Goal: Task Accomplishment & Management: Manage account settings

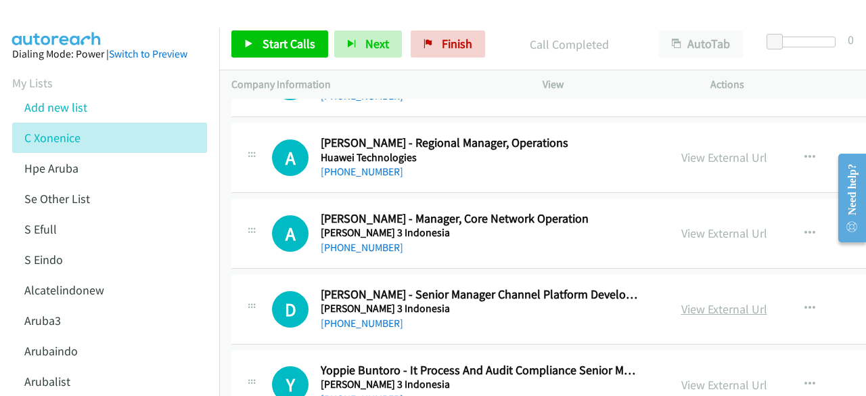
click at [682, 301] on link "View External Url" at bounding box center [724, 309] width 86 height 16
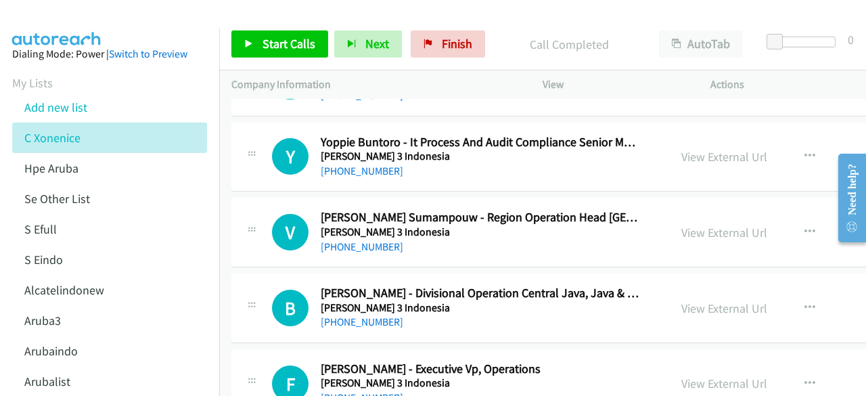
scroll to position [3656, 0]
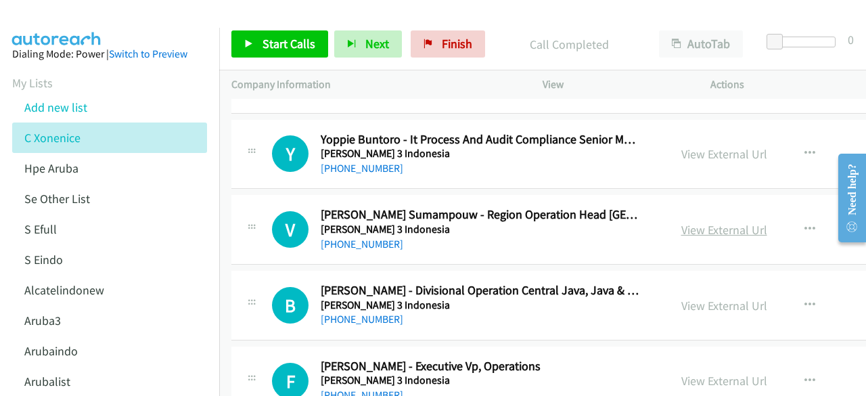
click at [681, 222] on link "View External Url" at bounding box center [724, 230] width 86 height 16
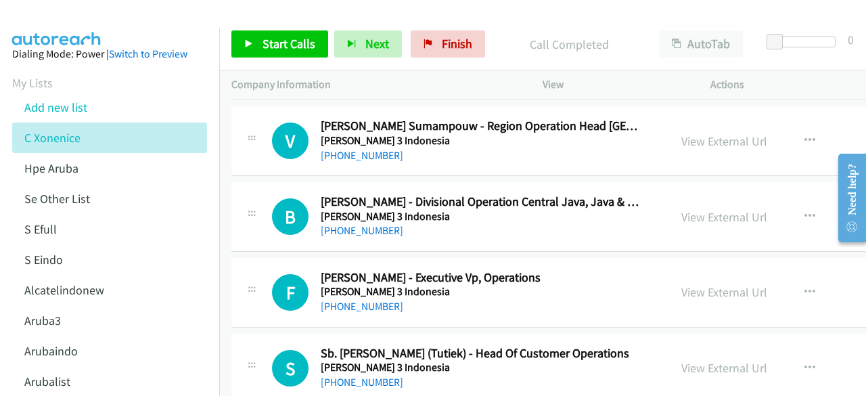
scroll to position [3746, 0]
click at [686, 208] on link "View External Url" at bounding box center [724, 216] width 86 height 16
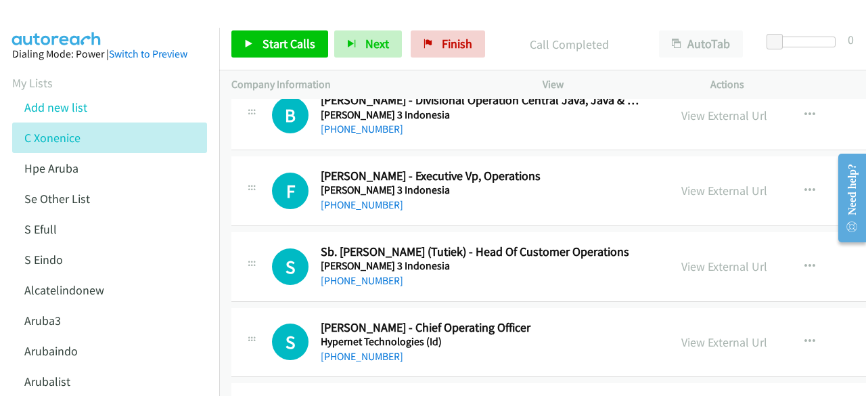
scroll to position [3847, 0]
click at [690, 182] on link "View External Url" at bounding box center [724, 190] width 86 height 16
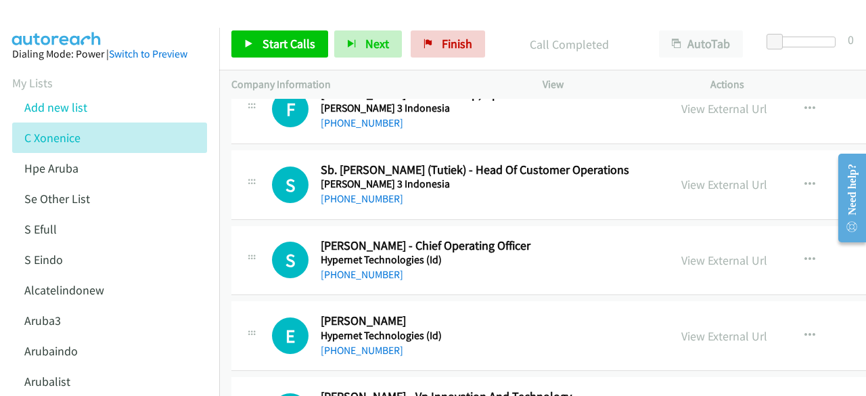
scroll to position [3931, 0]
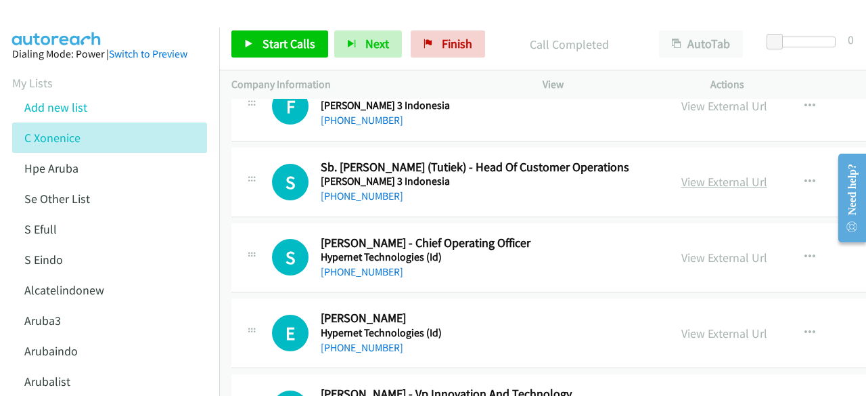
click at [688, 174] on link "View External Url" at bounding box center [724, 182] width 86 height 16
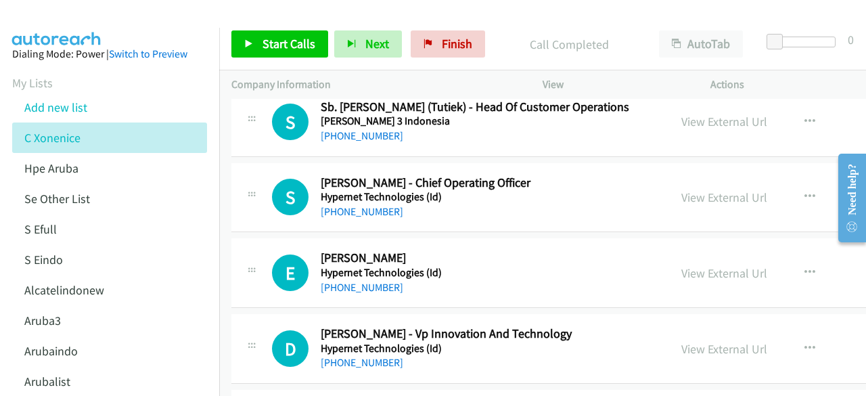
scroll to position [3992, 0]
click at [681, 189] on link "View External Url" at bounding box center [724, 197] width 86 height 16
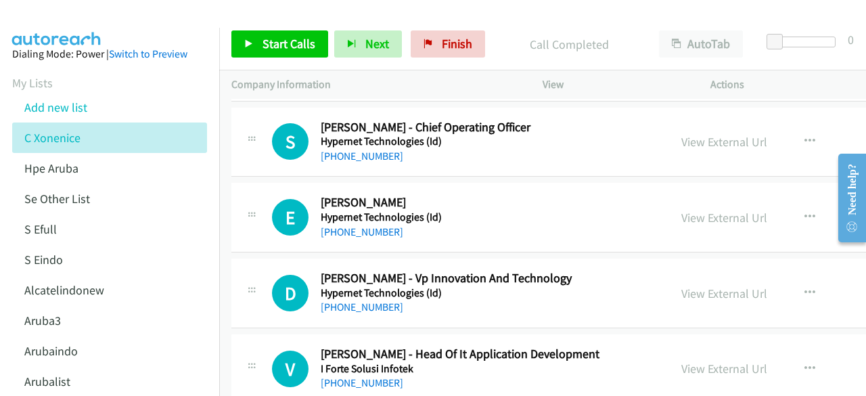
scroll to position [4049, 0]
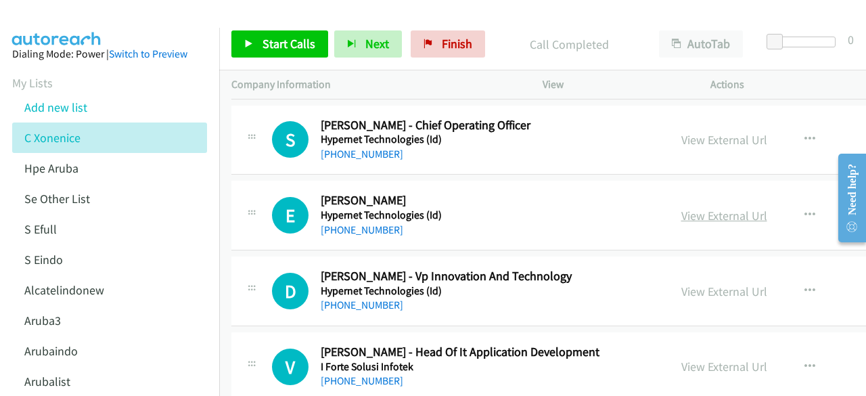
click at [681, 208] on link "View External Url" at bounding box center [724, 216] width 86 height 16
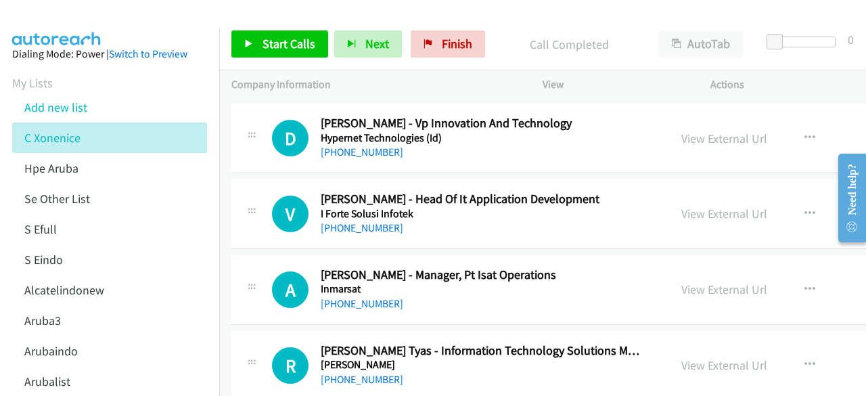
scroll to position [4205, 0]
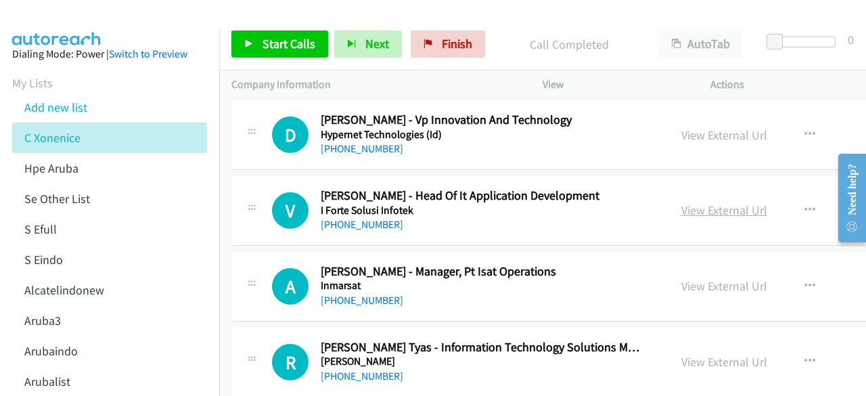
click at [681, 202] on link "View External Url" at bounding box center [724, 210] width 86 height 16
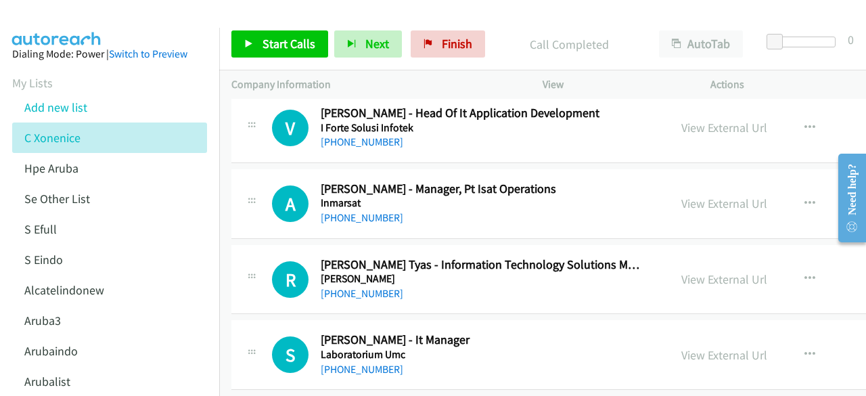
scroll to position [4289, 0]
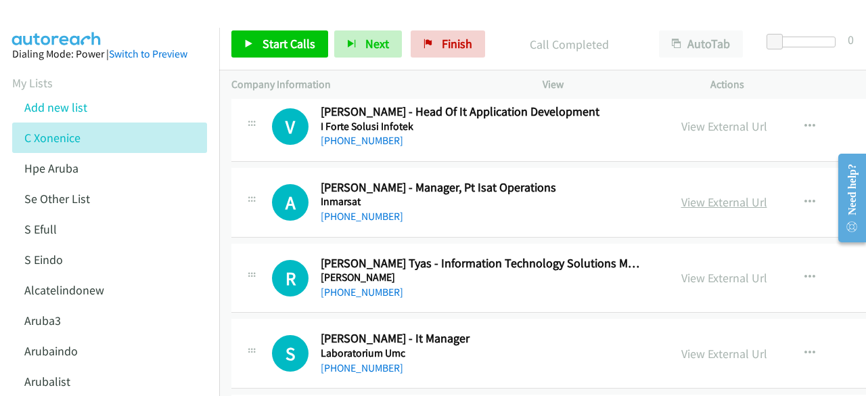
click at [681, 194] on link "View External Url" at bounding box center [724, 202] width 86 height 16
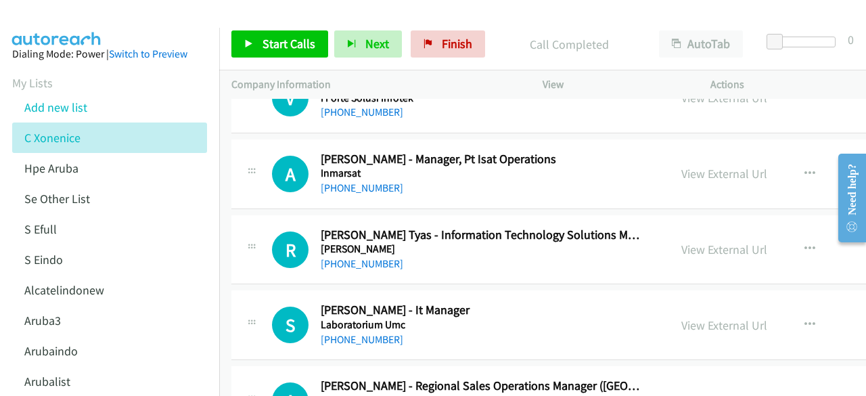
scroll to position [4317, 0]
click at [688, 242] on link "View External Url" at bounding box center [724, 250] width 86 height 16
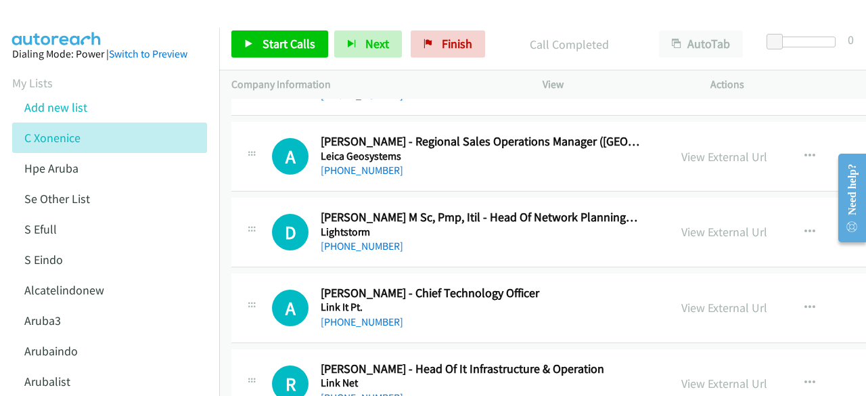
scroll to position [4563, 0]
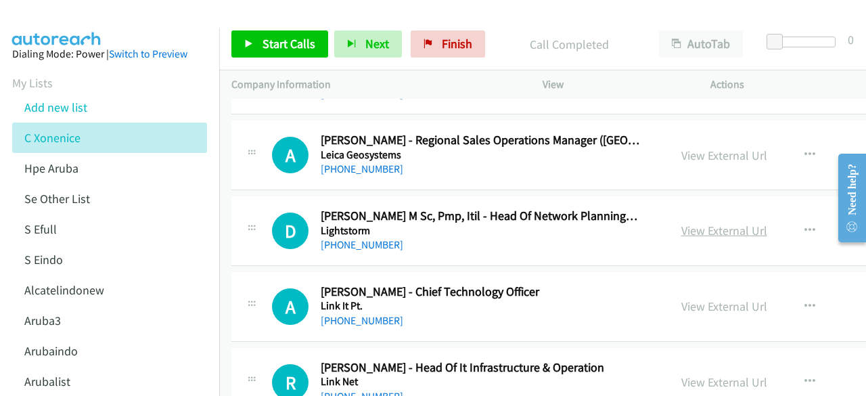
click at [695, 223] on link "View External Url" at bounding box center [724, 231] width 86 height 16
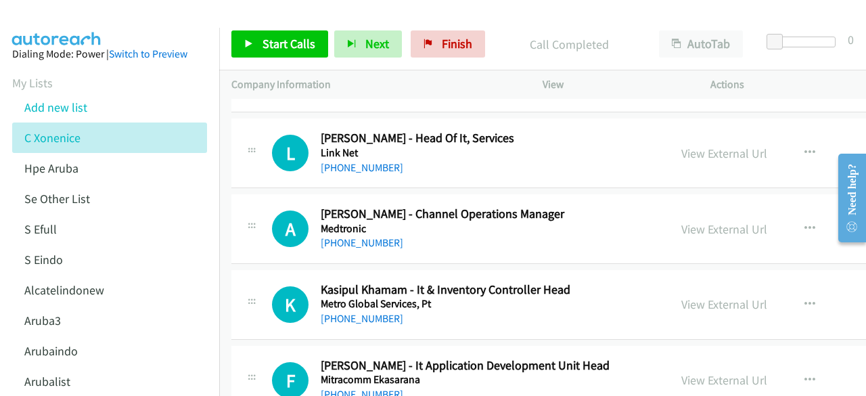
scroll to position [4951, 0]
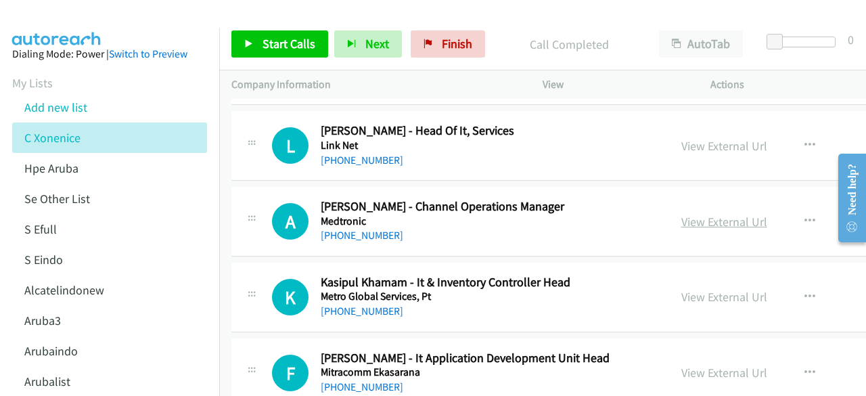
click at [696, 214] on link "View External Url" at bounding box center [724, 222] width 86 height 16
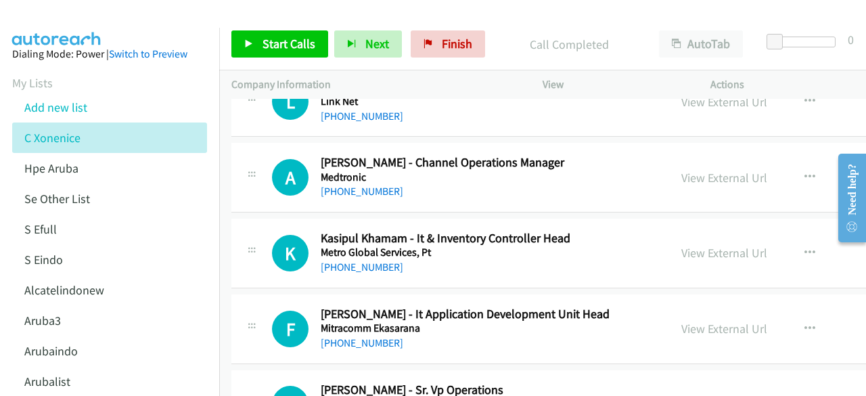
scroll to position [4997, 0]
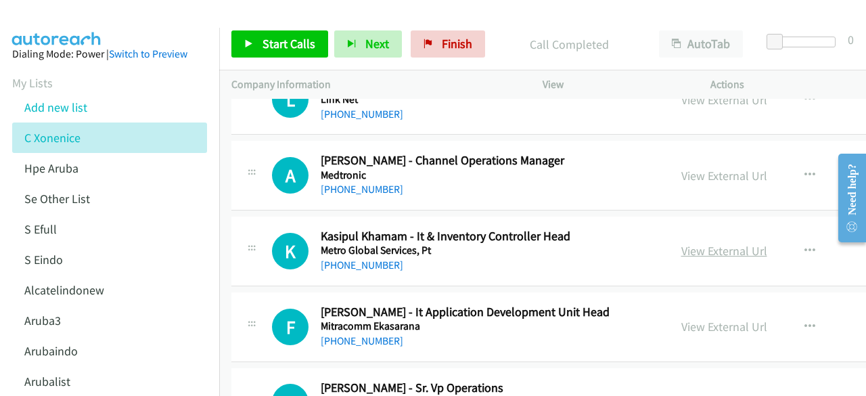
click at [681, 243] on link "View External Url" at bounding box center [724, 251] width 86 height 16
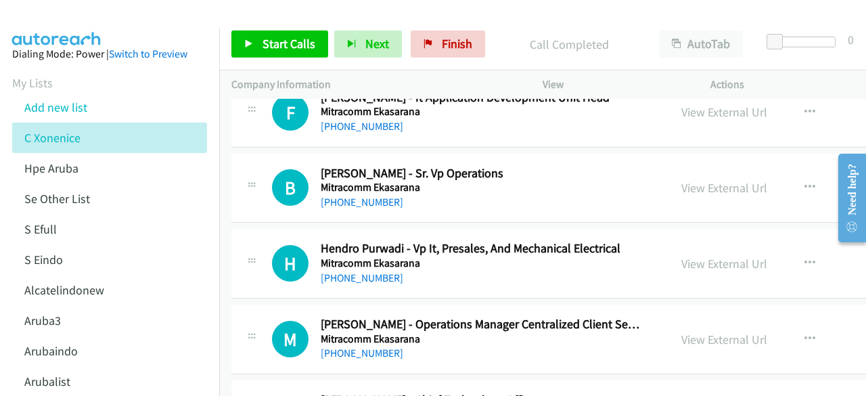
scroll to position [5212, 0]
click at [686, 179] on link "View External Url" at bounding box center [724, 187] width 86 height 16
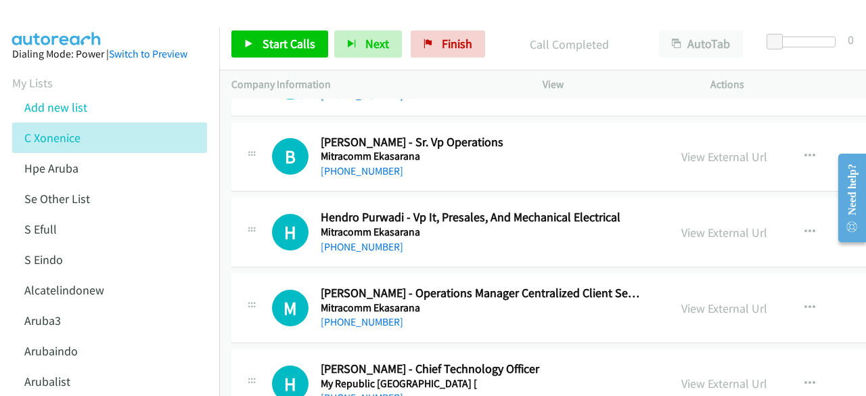
scroll to position [5254, 0]
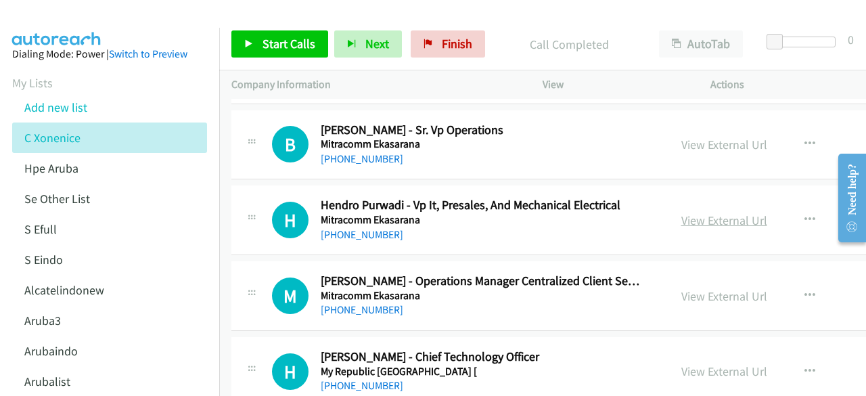
click at [695, 212] on link "View External Url" at bounding box center [724, 220] width 86 height 16
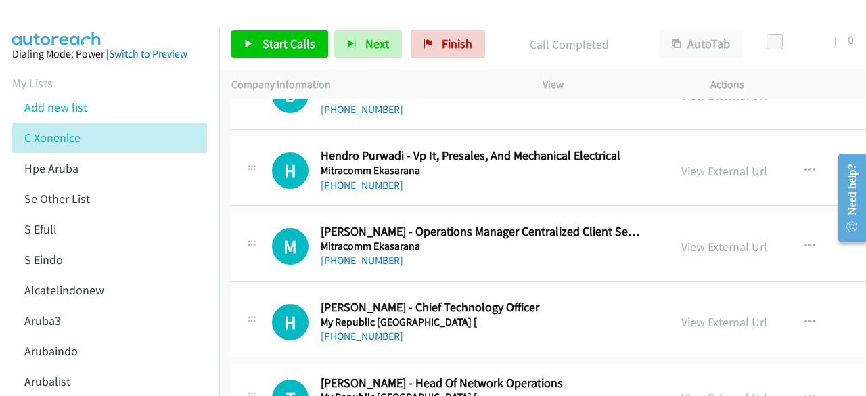
scroll to position [5311, 0]
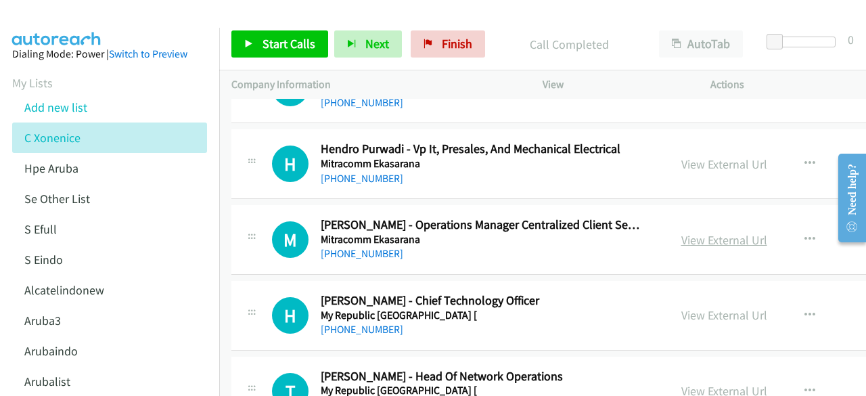
click at [681, 232] on link "View External Url" at bounding box center [724, 240] width 86 height 16
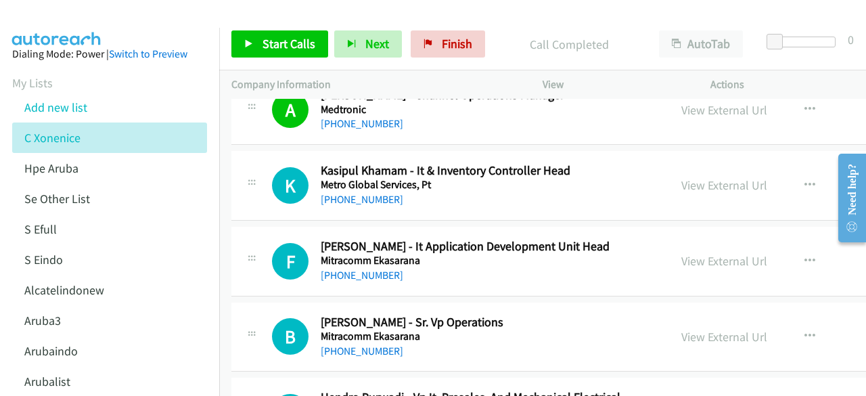
scroll to position [5058, 0]
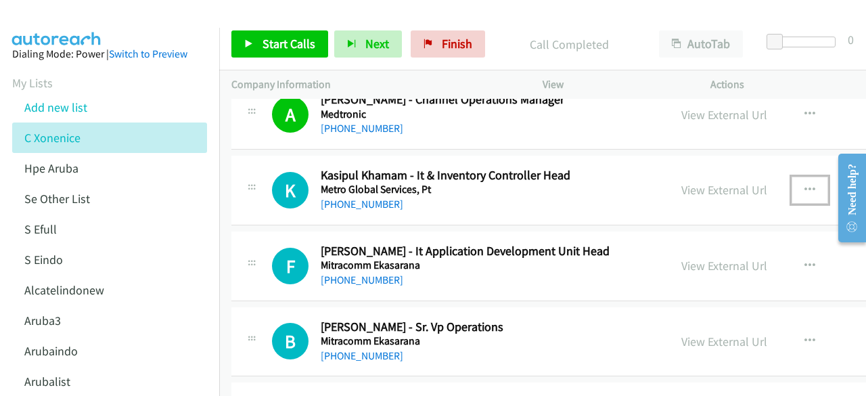
click at [804, 185] on icon "button" at bounding box center [809, 190] width 11 height 11
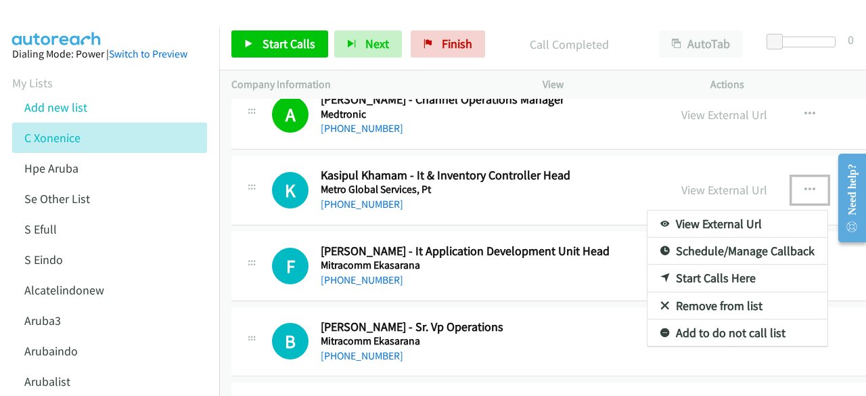
click at [695, 292] on link "Remove from list" at bounding box center [737, 305] width 180 height 27
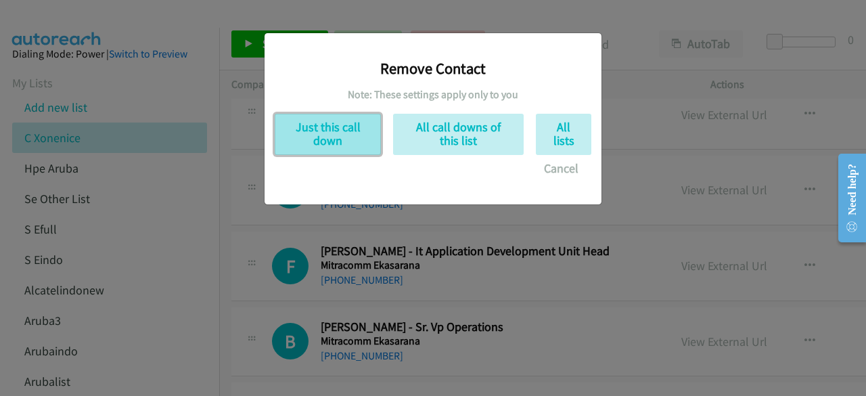
click at [351, 142] on button "Just this call down" at bounding box center [328, 134] width 106 height 41
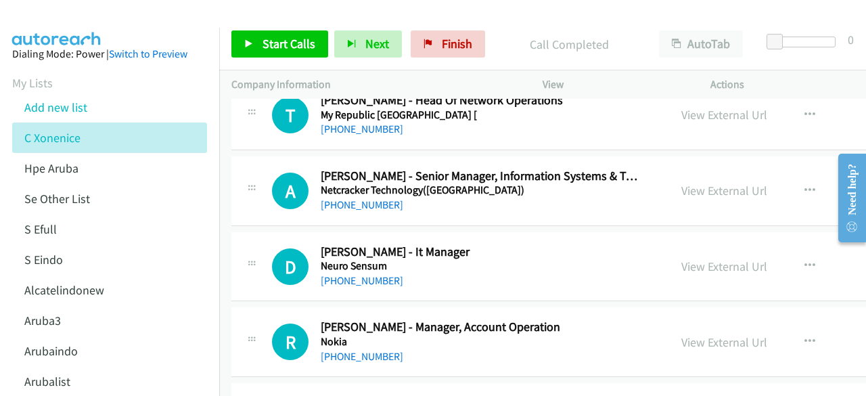
scroll to position [5512, 0]
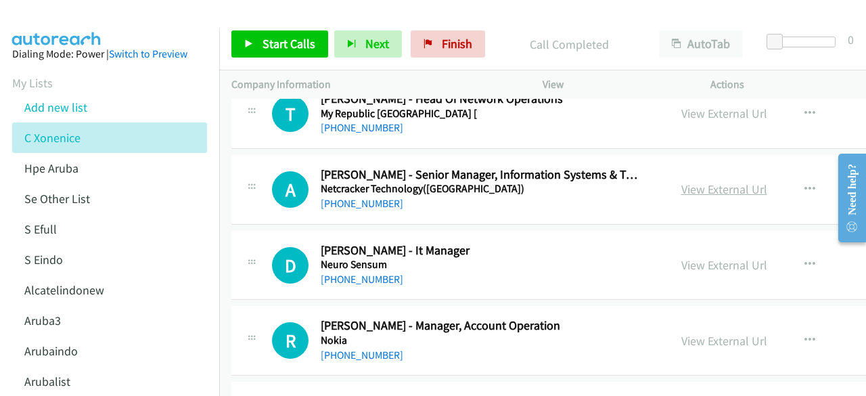
click at [708, 181] on link "View External Url" at bounding box center [724, 189] width 86 height 16
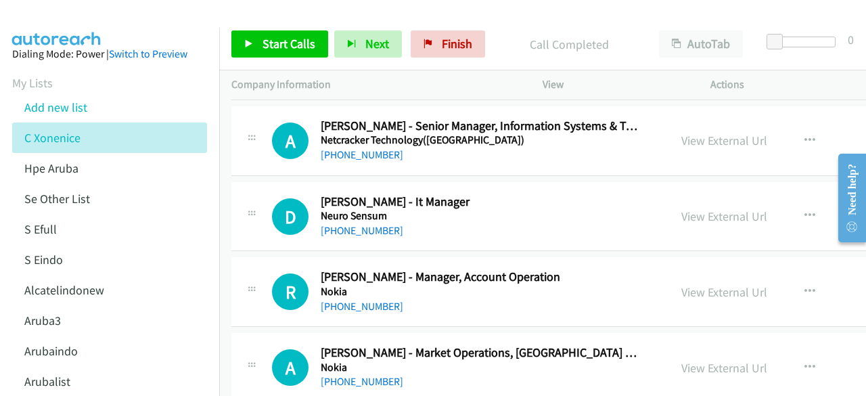
scroll to position [5564, 0]
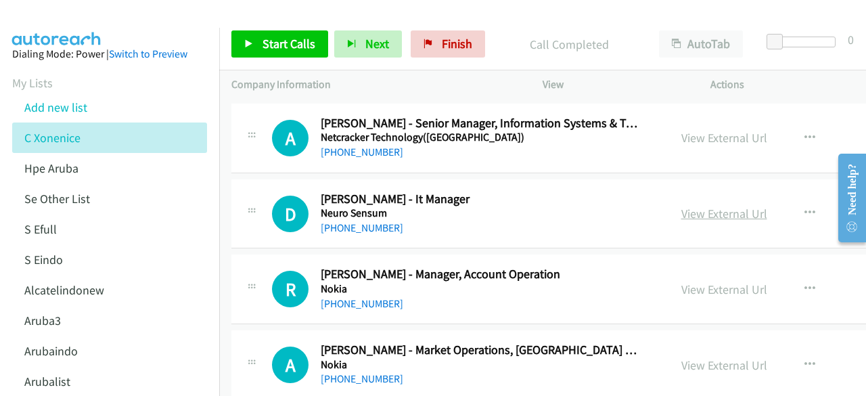
click at [704, 206] on link "View External Url" at bounding box center [724, 214] width 86 height 16
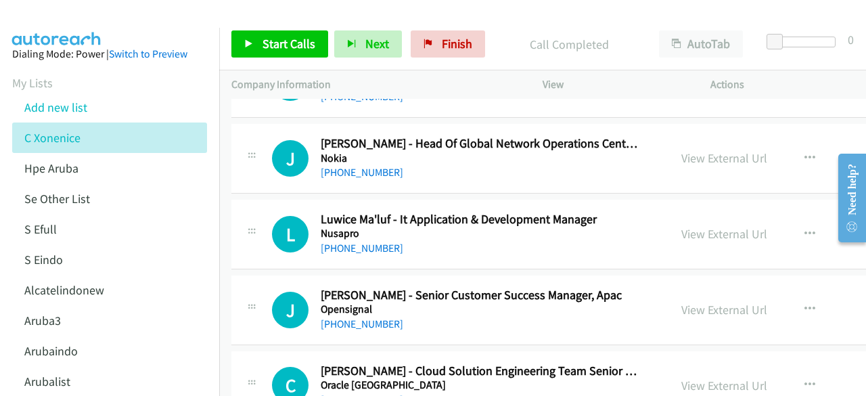
scroll to position [5846, 0]
click at [681, 301] on link "View External Url" at bounding box center [724, 309] width 86 height 16
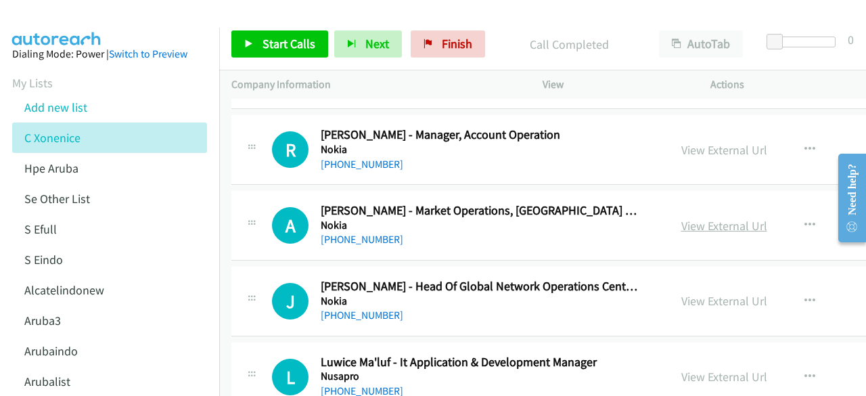
scroll to position [5702, 0]
click at [706, 143] on link "View External Url" at bounding box center [724, 151] width 86 height 16
click at [681, 219] on link "View External Url" at bounding box center [724, 227] width 86 height 16
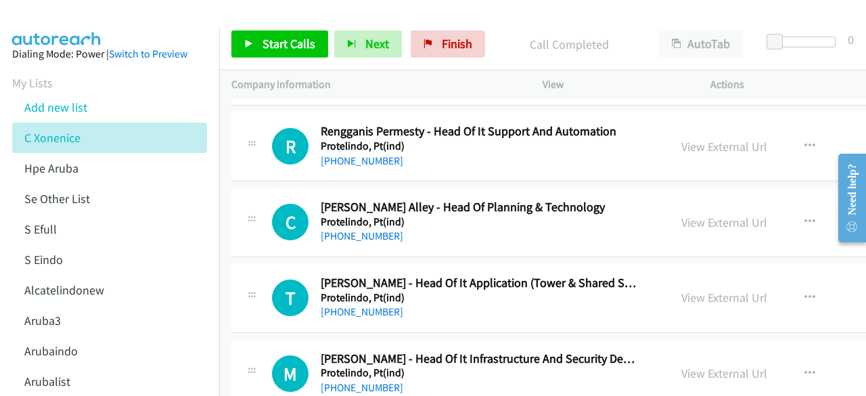
scroll to position [6539, 0]
click at [698, 138] on link "View External Url" at bounding box center [724, 146] width 86 height 16
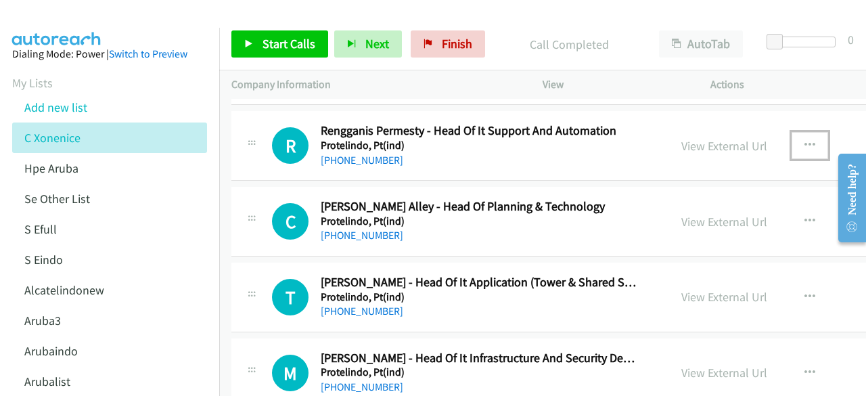
click at [792, 132] on button "button" at bounding box center [810, 145] width 37 height 27
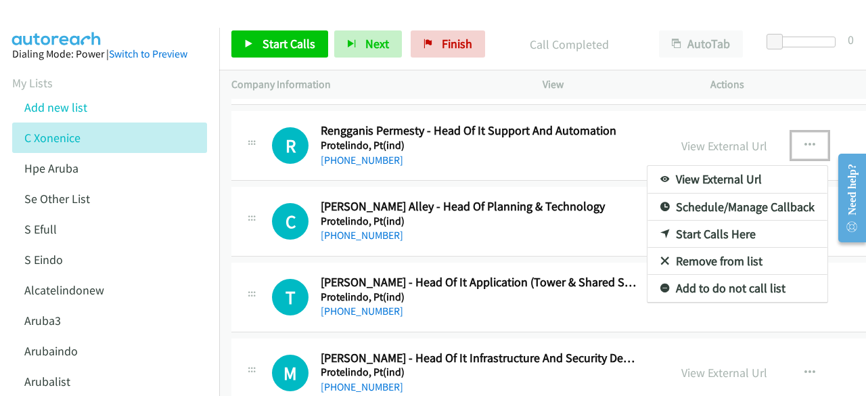
click at [705, 248] on link "Remove from list" at bounding box center [737, 261] width 180 height 27
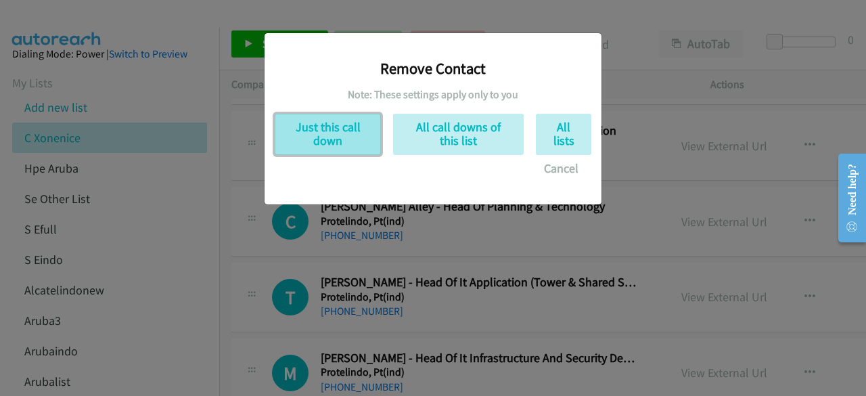
click at [356, 120] on button "Just this call down" at bounding box center [328, 134] width 106 height 41
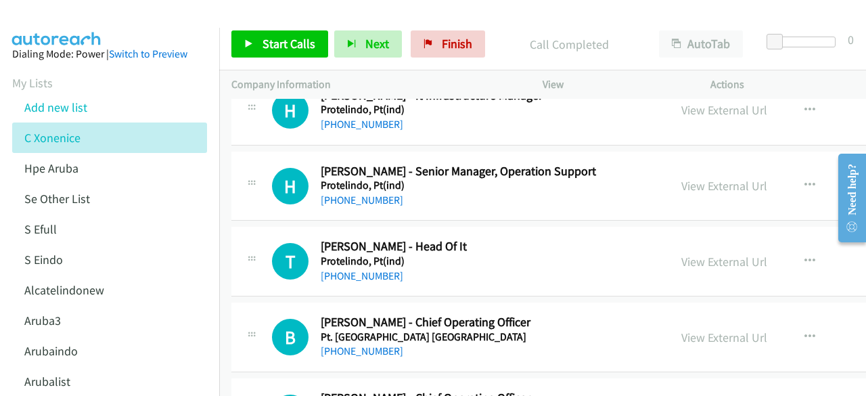
scroll to position [6802, 0]
click at [681, 178] on link "View External Url" at bounding box center [724, 186] width 86 height 16
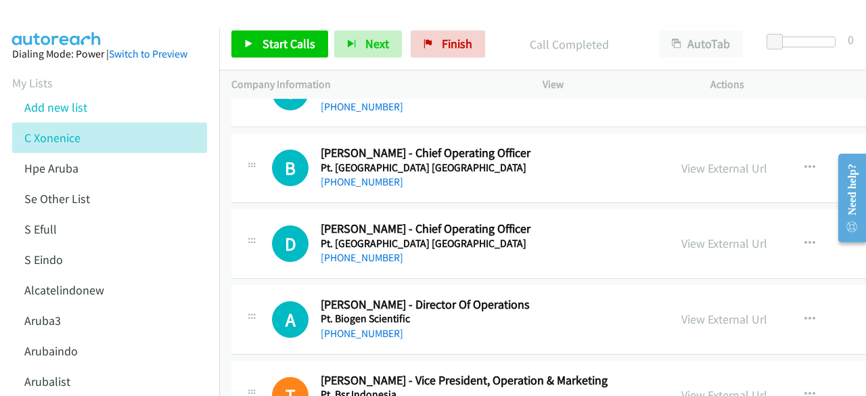
scroll to position [6972, 0]
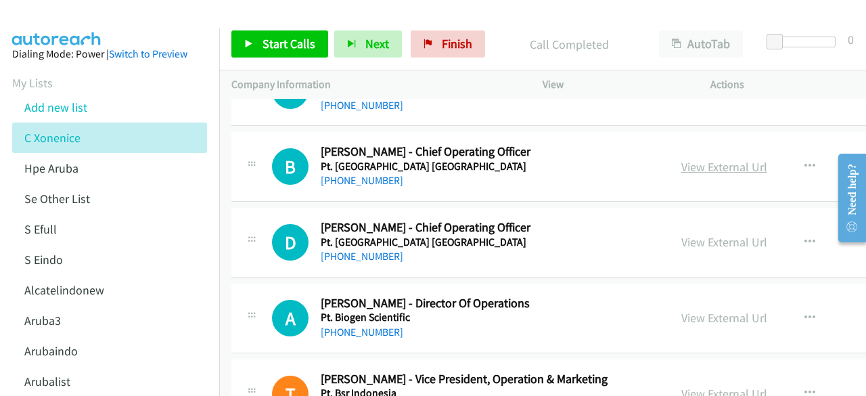
click at [697, 159] on link "View External Url" at bounding box center [724, 167] width 86 height 16
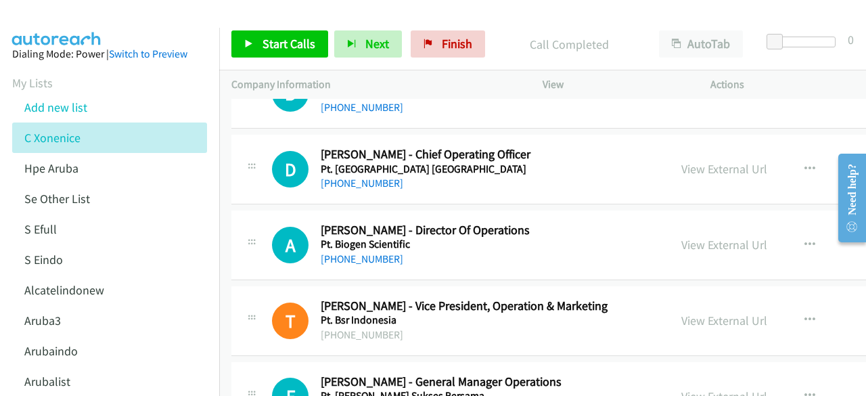
scroll to position [7046, 0]
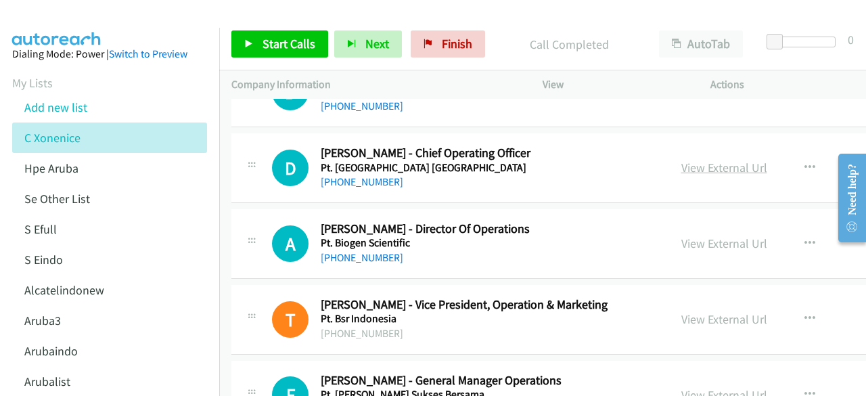
click at [725, 160] on link "View External Url" at bounding box center [724, 168] width 86 height 16
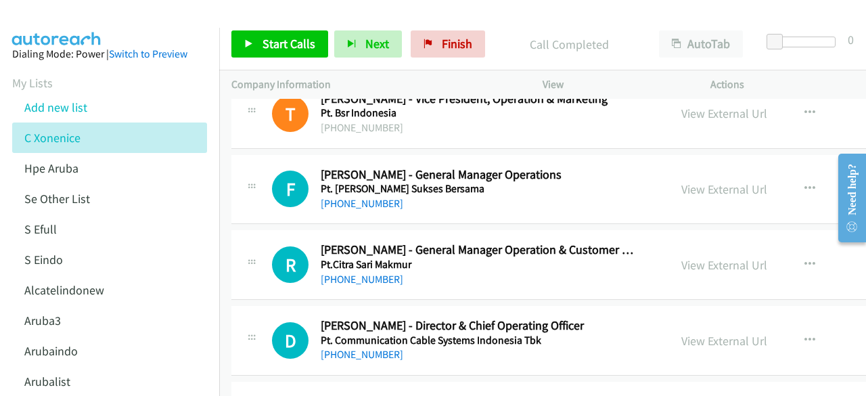
scroll to position [7253, 0]
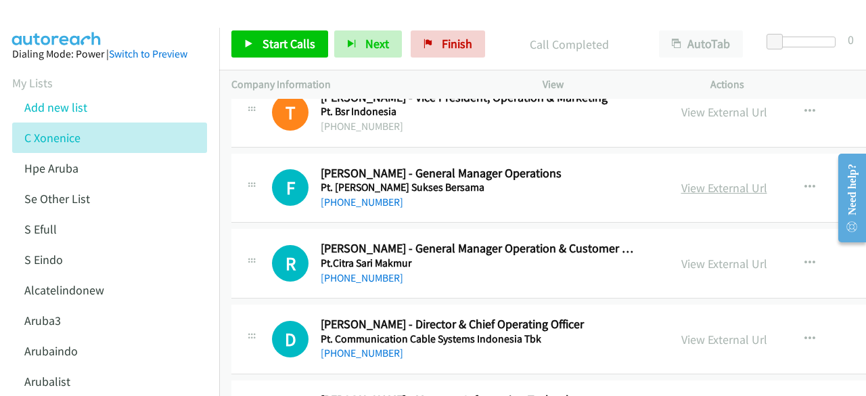
click at [681, 180] on link "View External Url" at bounding box center [724, 188] width 86 height 16
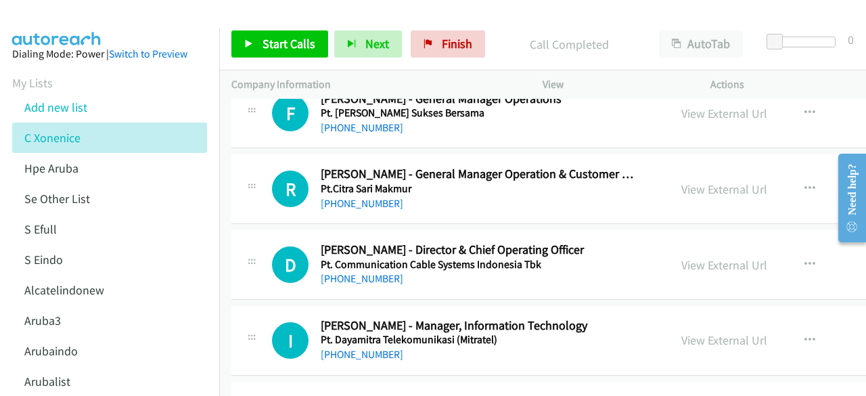
scroll to position [7331, 0]
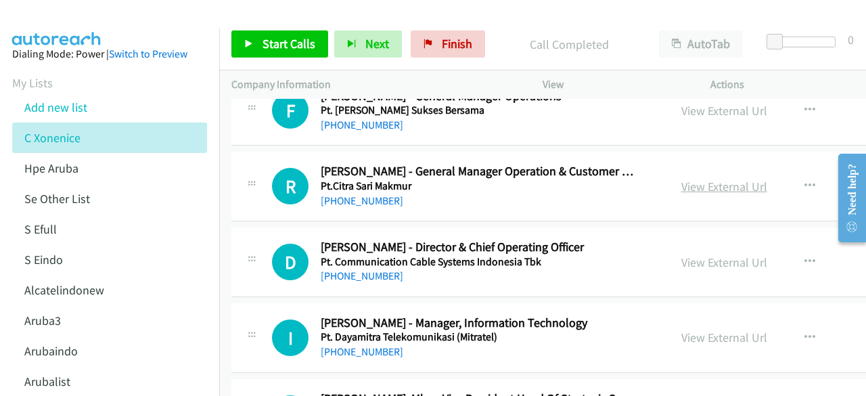
click at [681, 179] on link "View External Url" at bounding box center [724, 187] width 86 height 16
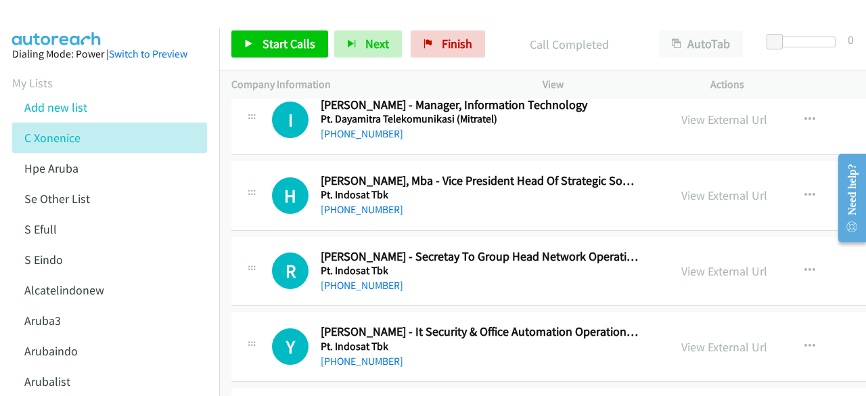
scroll to position [7548, 0]
click at [689, 187] on link "View External Url" at bounding box center [724, 195] width 86 height 16
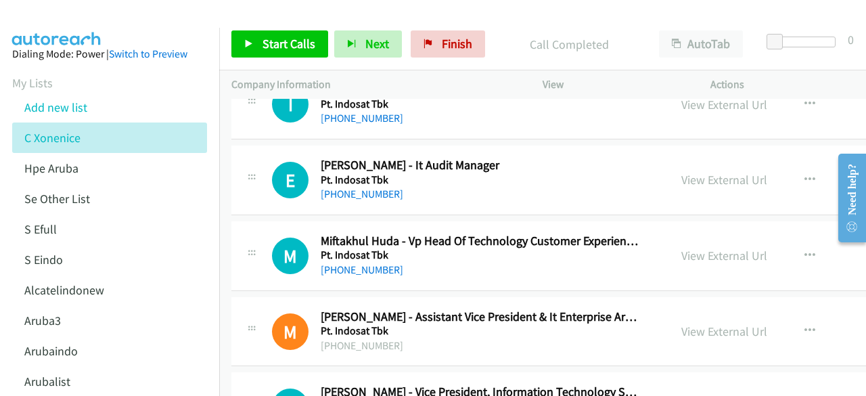
scroll to position [7880, 0]
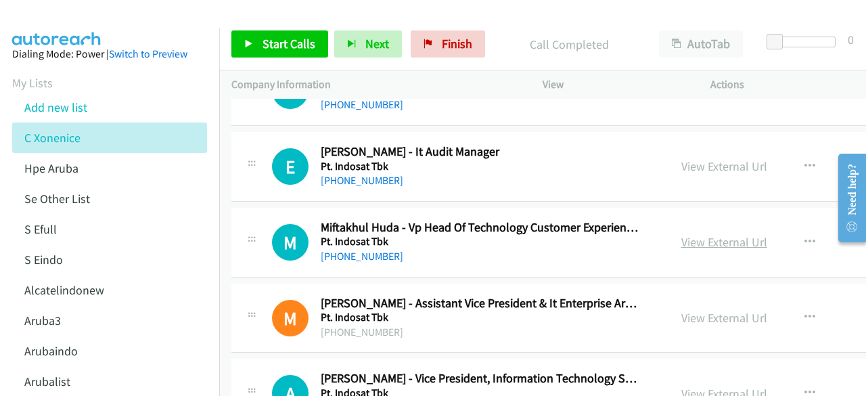
click at [681, 234] on link "View External Url" at bounding box center [724, 242] width 86 height 16
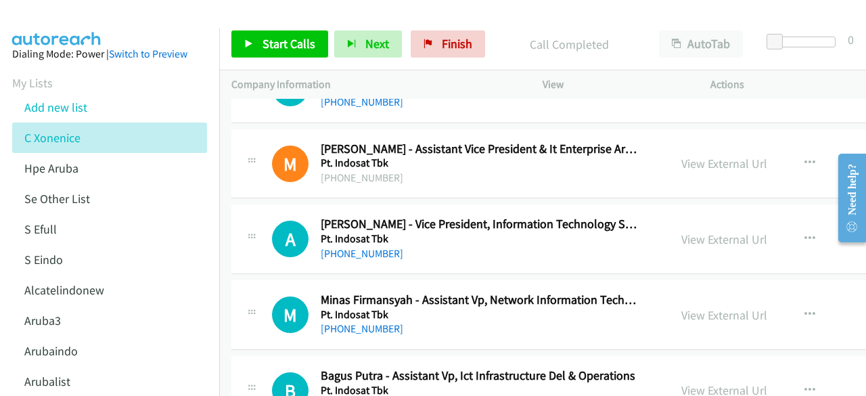
scroll to position [8040, 0]
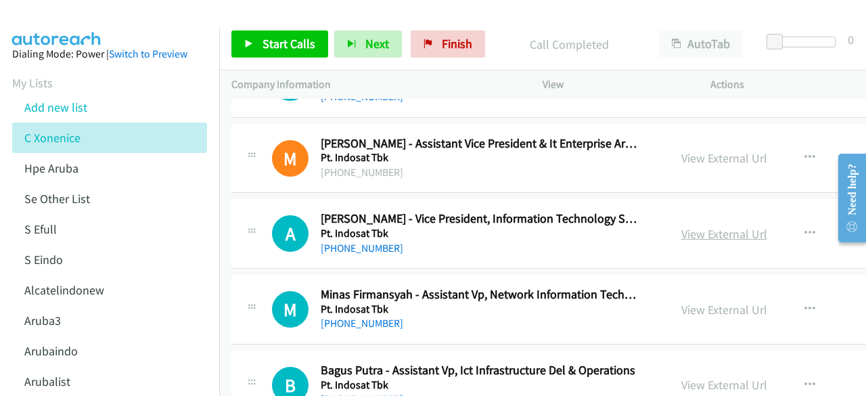
click at [681, 226] on link "View External Url" at bounding box center [724, 234] width 86 height 16
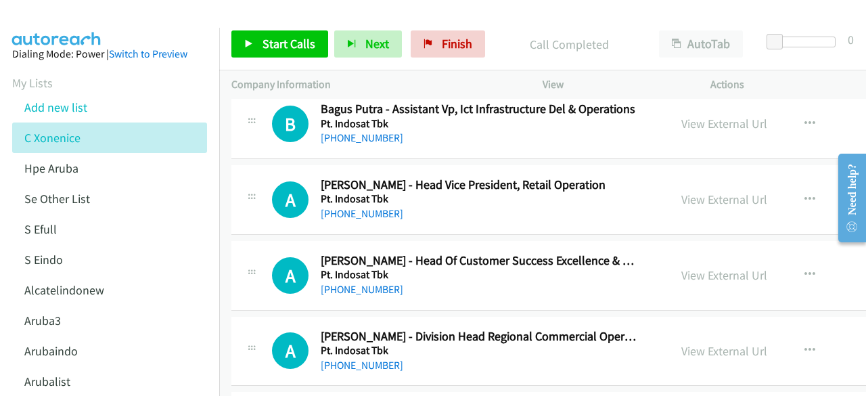
scroll to position [8302, 0]
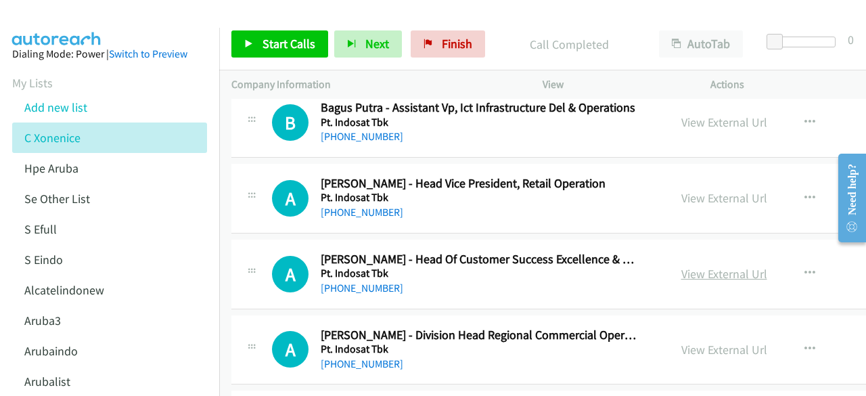
click at [701, 266] on link "View External Url" at bounding box center [724, 274] width 86 height 16
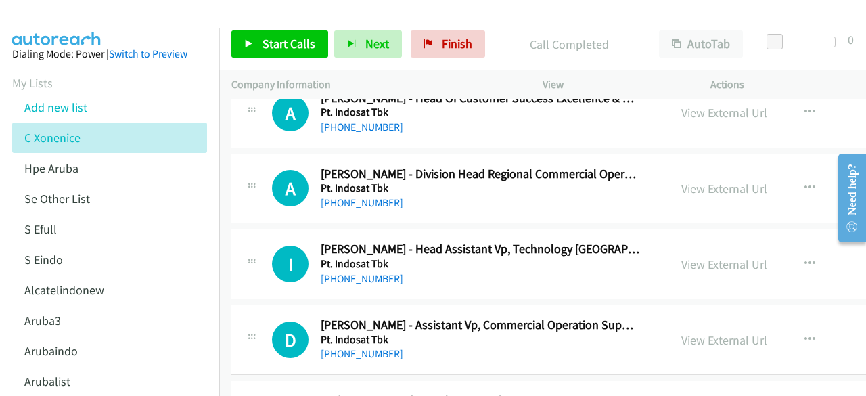
scroll to position [8464, 0]
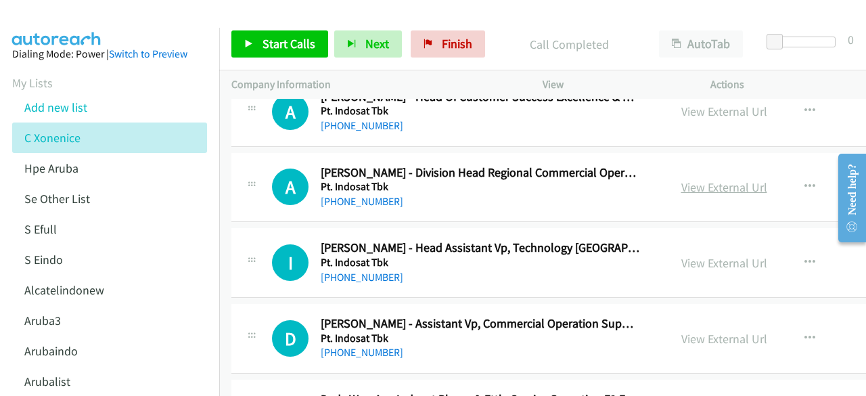
click at [681, 179] on link "View External Url" at bounding box center [724, 187] width 86 height 16
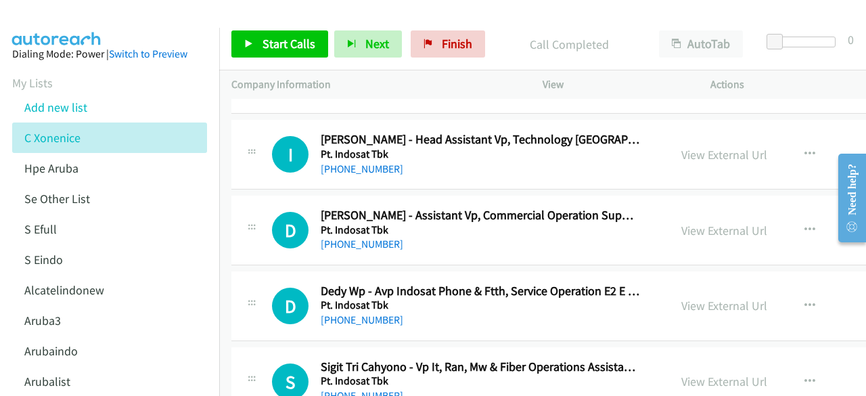
scroll to position [8578, 0]
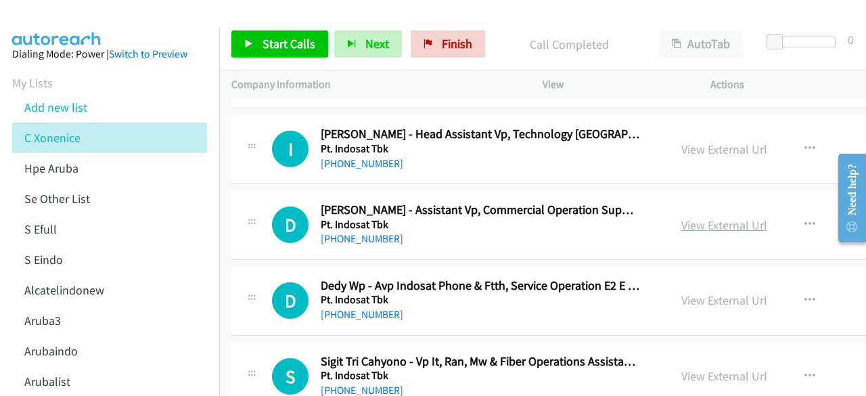
click at [693, 217] on link "View External Url" at bounding box center [724, 225] width 86 height 16
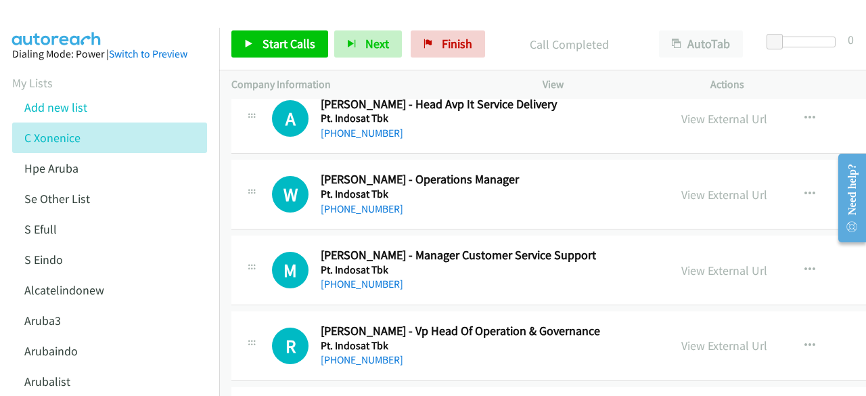
scroll to position [8939, 0]
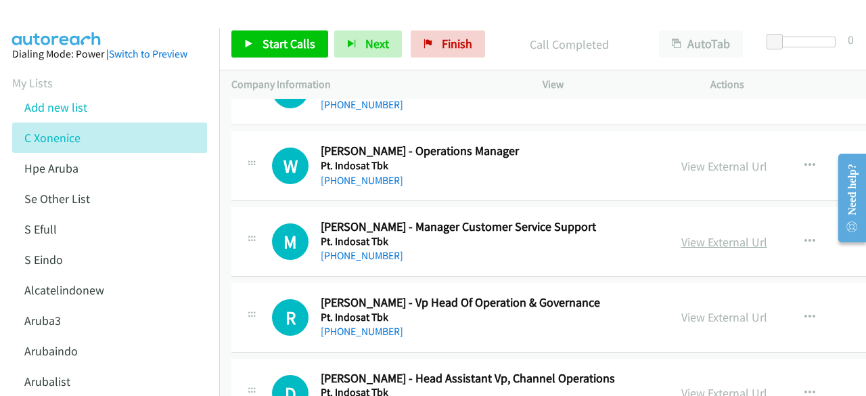
click at [701, 234] on link "View External Url" at bounding box center [724, 242] width 86 height 16
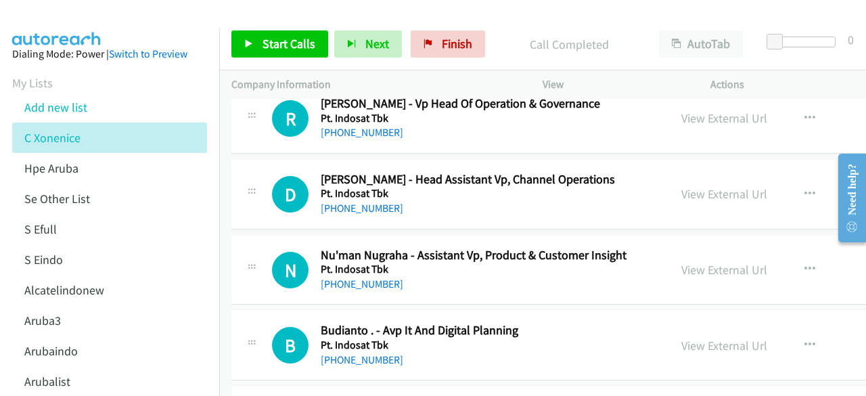
scroll to position [9140, 0]
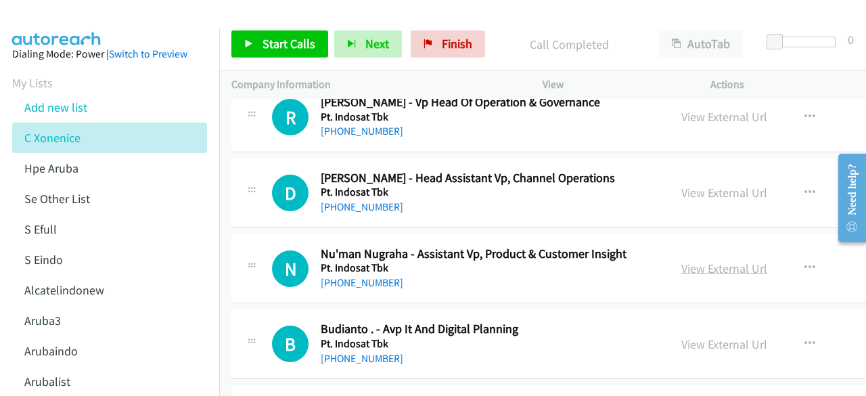
click at [687, 260] on link "View External Url" at bounding box center [724, 268] width 86 height 16
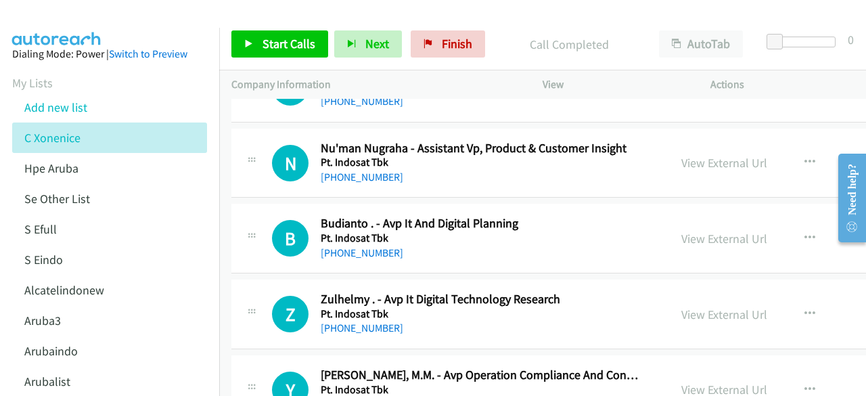
scroll to position [9246, 0]
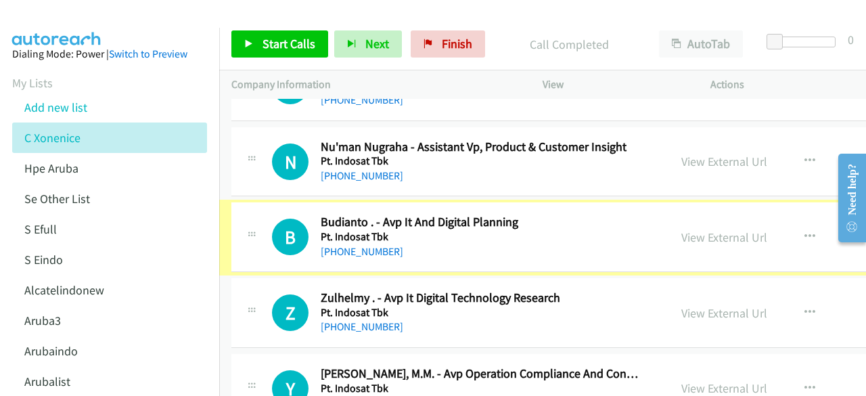
click at [698, 229] on link "View External Url" at bounding box center [724, 237] width 86 height 16
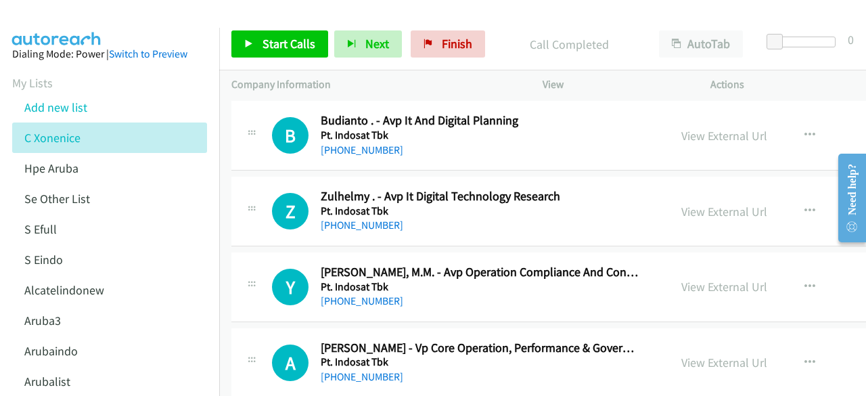
scroll to position [9349, 0]
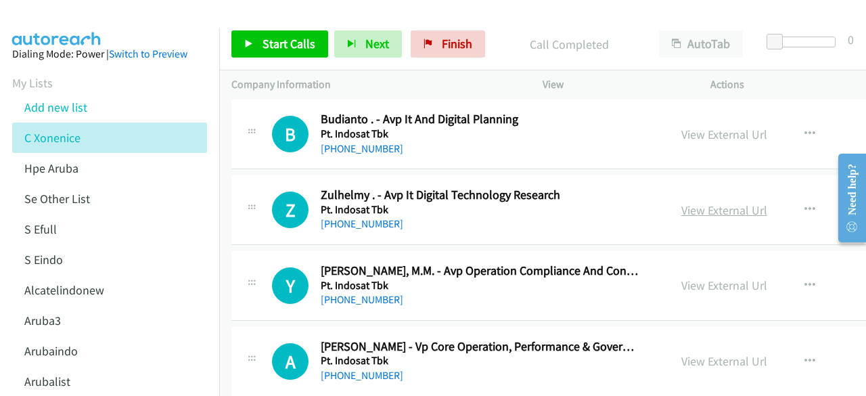
click at [699, 202] on link "View External Url" at bounding box center [724, 210] width 86 height 16
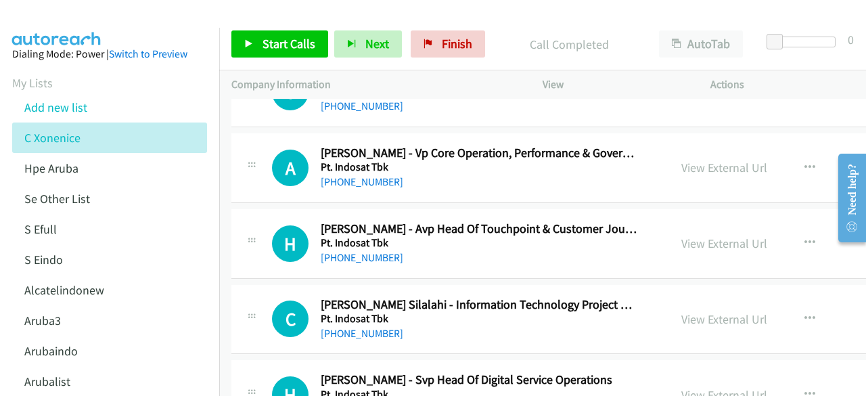
scroll to position [9548, 0]
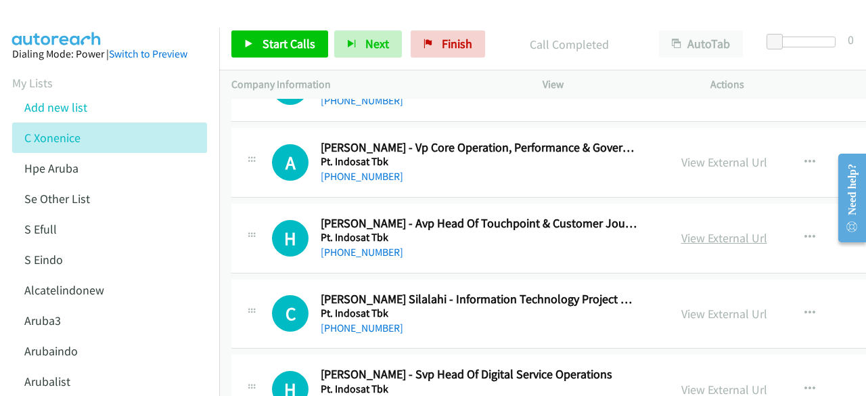
click at [681, 230] on link "View External Url" at bounding box center [724, 238] width 86 height 16
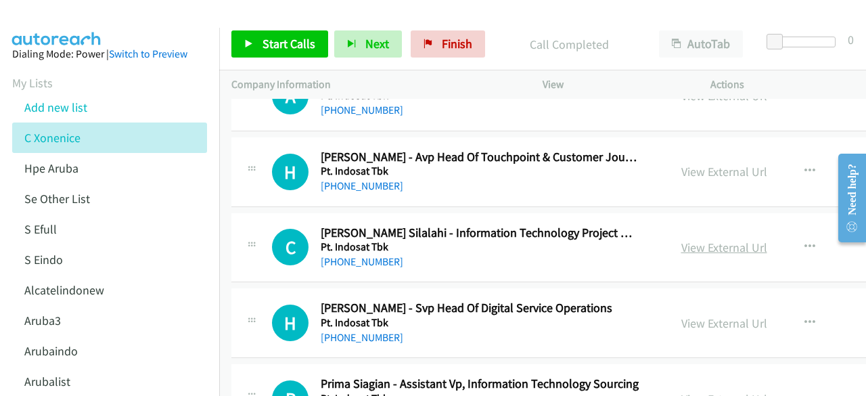
click at [694, 239] on link "View External Url" at bounding box center [724, 247] width 86 height 16
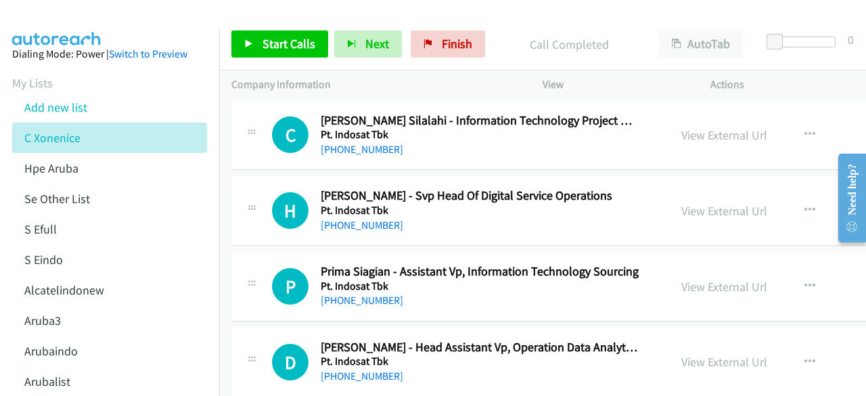
scroll to position [9728, 0]
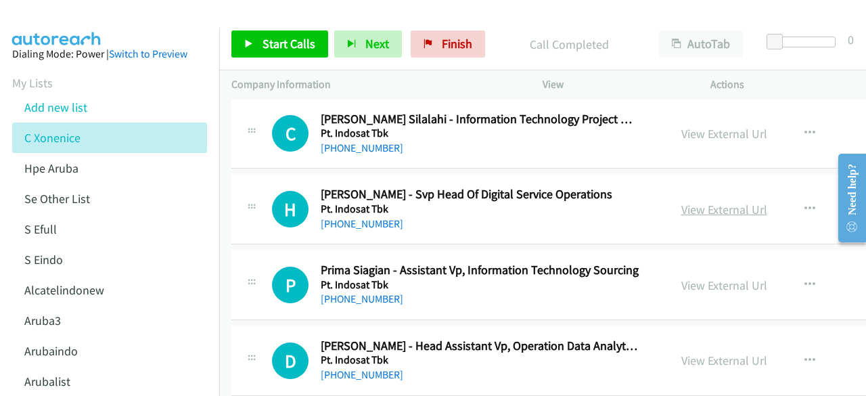
click at [698, 202] on link "View External Url" at bounding box center [724, 210] width 86 height 16
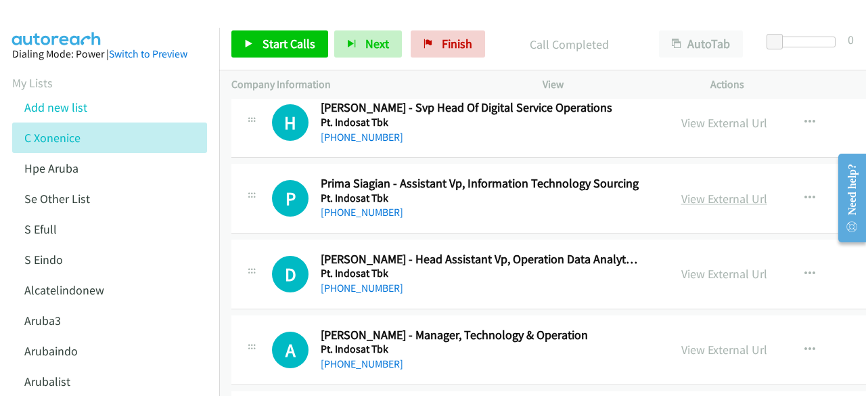
click at [688, 191] on link "View External Url" at bounding box center [724, 199] width 86 height 16
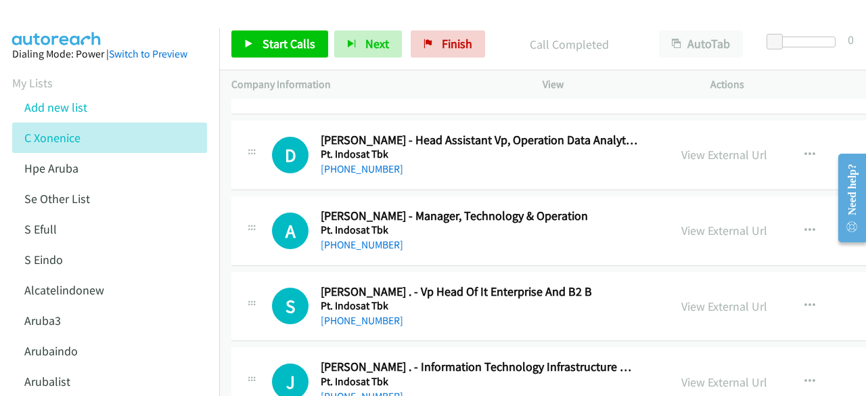
scroll to position [9936, 0]
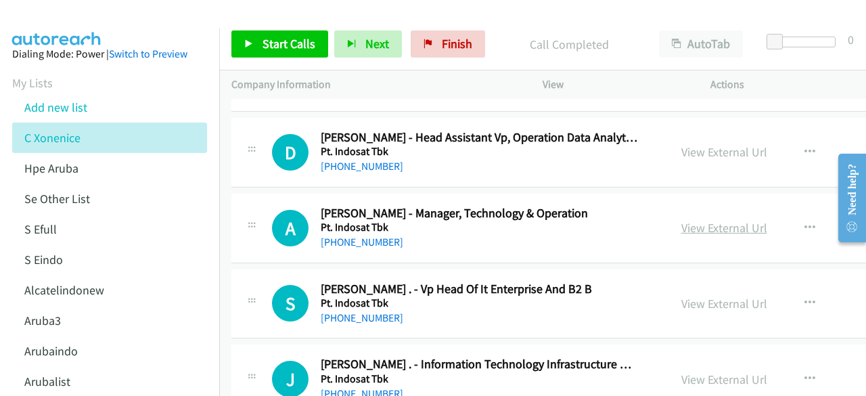
click at [681, 220] on link "View External Url" at bounding box center [724, 228] width 86 height 16
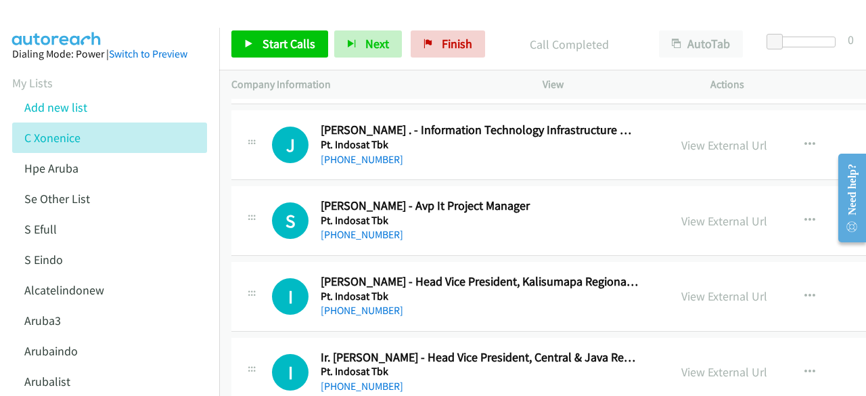
scroll to position [10171, 0]
click at [694, 213] on link "View External Url" at bounding box center [724, 221] width 86 height 16
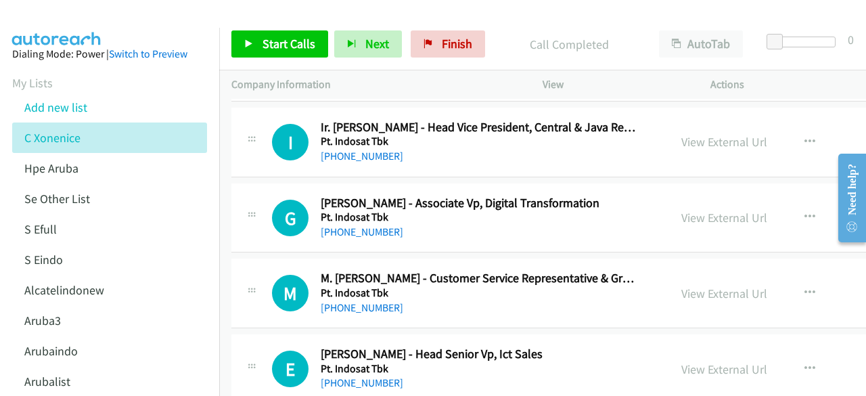
scroll to position [10405, 0]
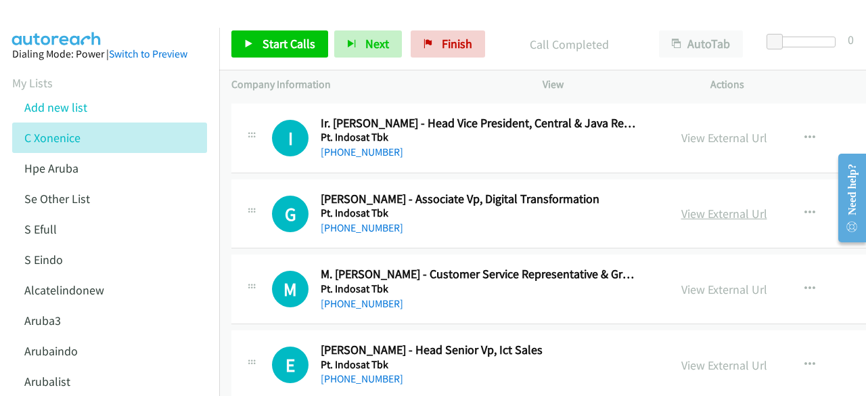
click at [682, 206] on link "View External Url" at bounding box center [724, 214] width 86 height 16
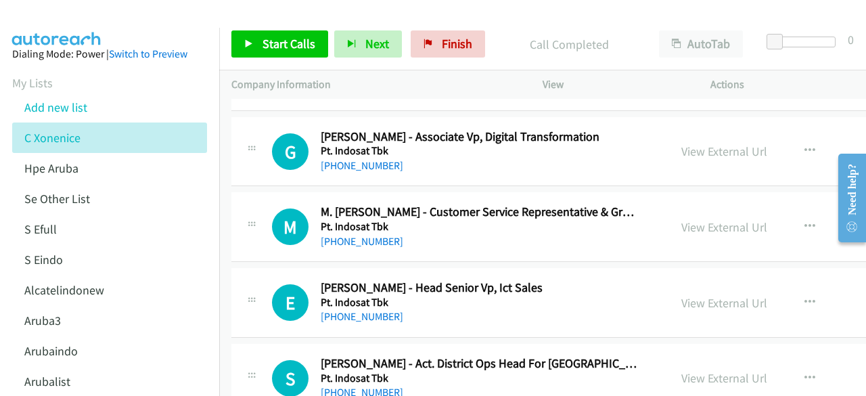
scroll to position [10467, 0]
click at [699, 219] on link "View External Url" at bounding box center [724, 227] width 86 height 16
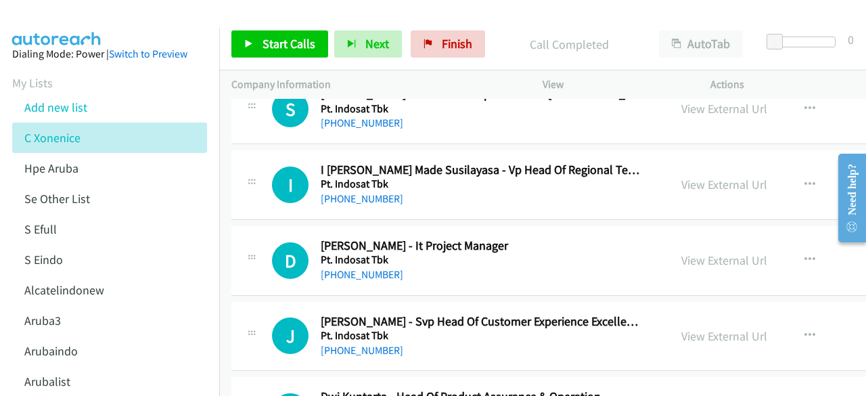
scroll to position [10743, 0]
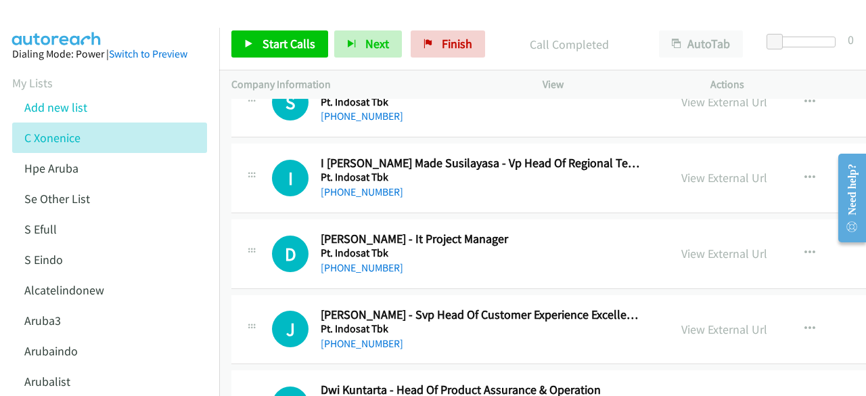
click at [683, 244] on div "View External Url" at bounding box center [724, 253] width 86 height 18
click at [686, 246] on link "View External Url" at bounding box center [724, 254] width 86 height 16
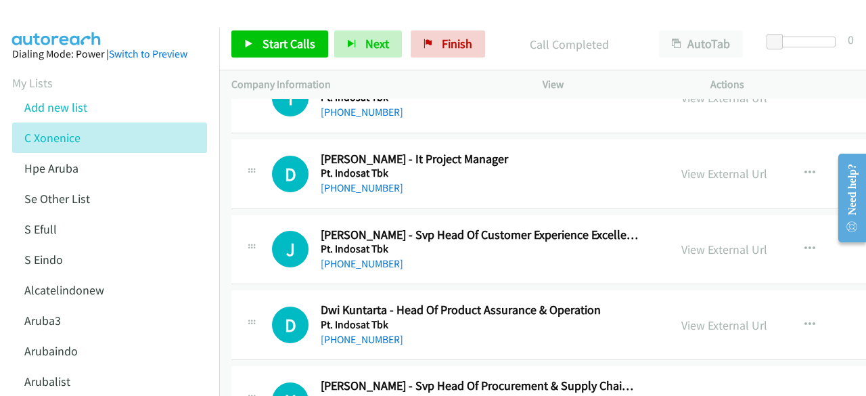
scroll to position [10823, 0]
click at [687, 242] on link "View External Url" at bounding box center [724, 250] width 86 height 16
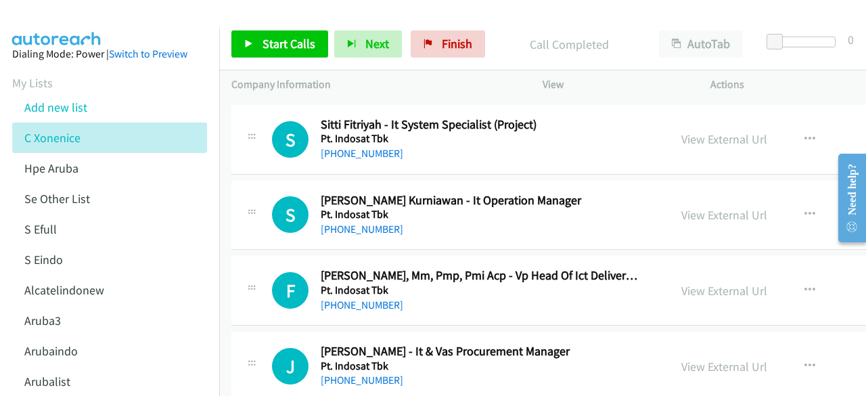
scroll to position [11241, 0]
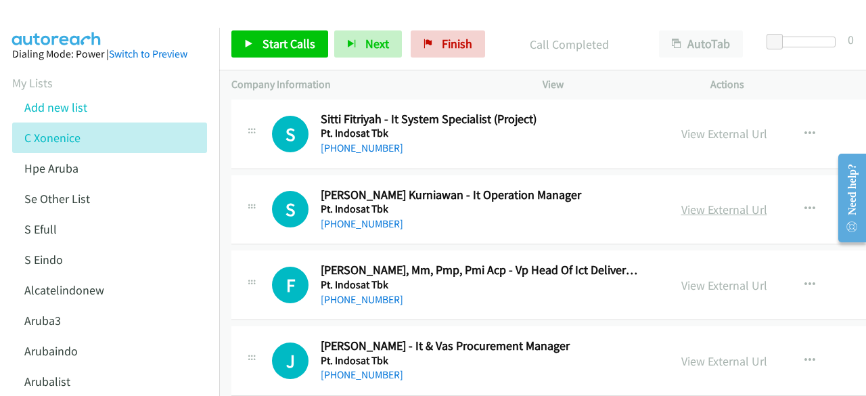
click at [695, 202] on link "View External Url" at bounding box center [724, 210] width 86 height 16
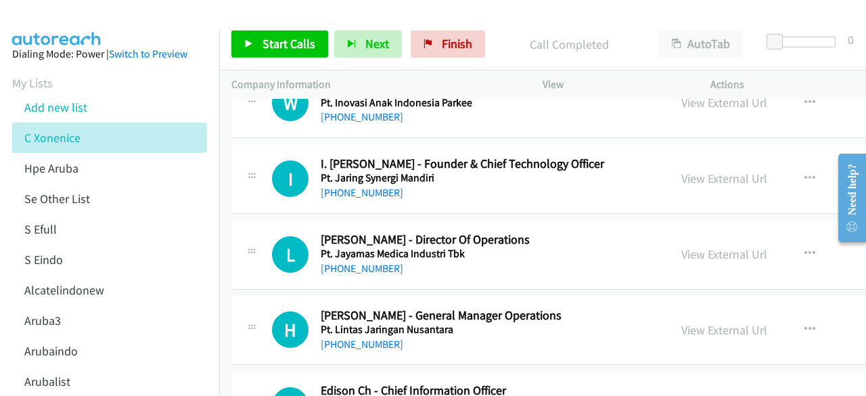
scroll to position [14380, 0]
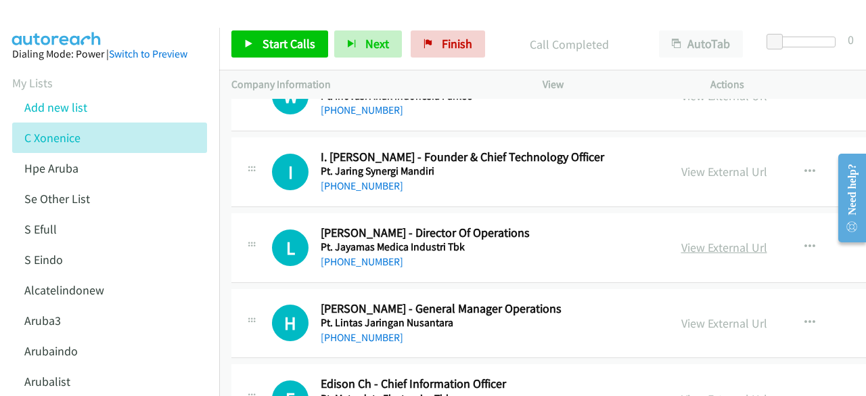
click at [689, 239] on link "View External Url" at bounding box center [724, 247] width 86 height 16
